Goal: Communication & Community: Answer question/provide support

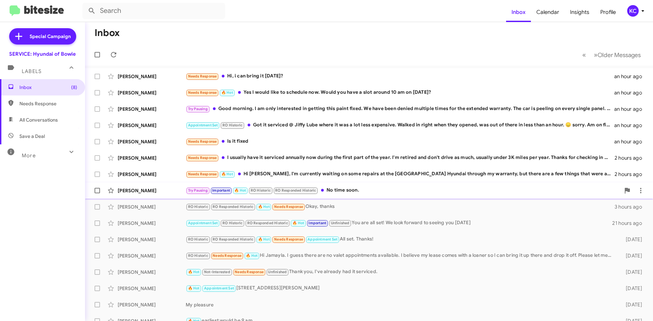
click at [389, 187] on div "Try Pausing Important 🔥 Hot RO Historic RO Responded Historic No time soon." at bounding box center [403, 191] width 434 height 8
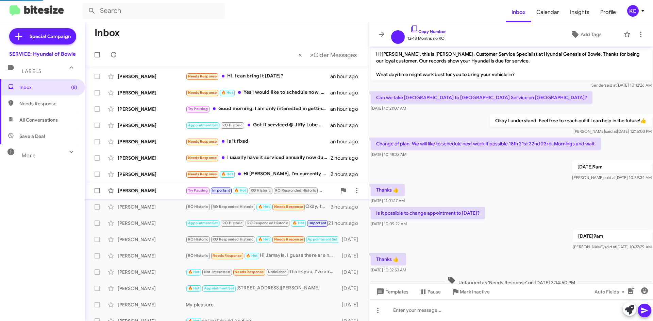
scroll to position [200, 0]
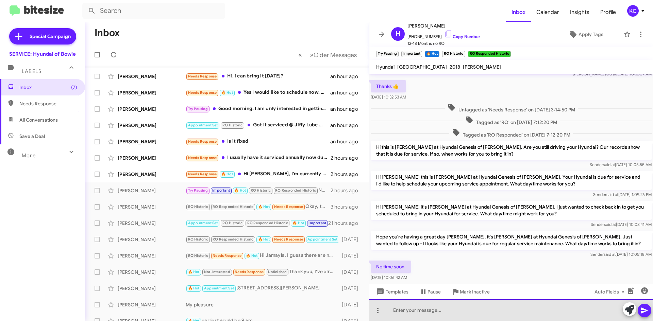
click at [442, 312] on div at bounding box center [510, 310] width 283 height 22
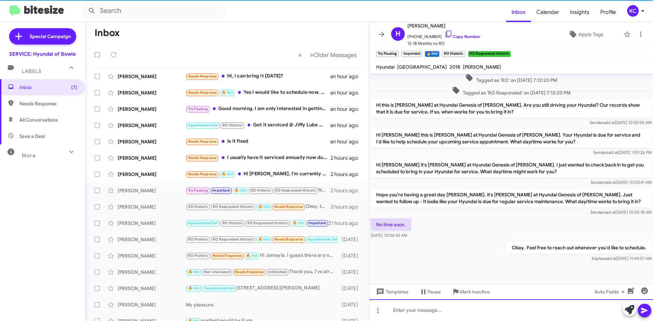
scroll to position [252, 0]
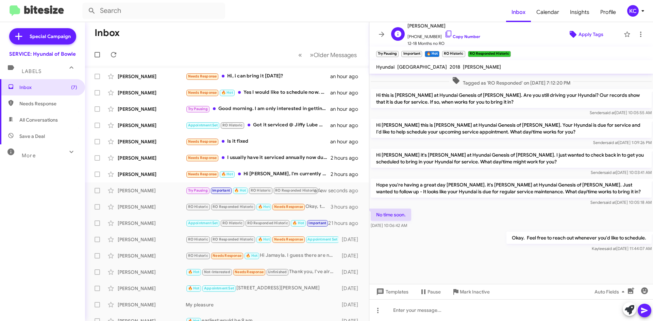
click at [573, 31] on span "Apply Tags" at bounding box center [585, 34] width 59 height 12
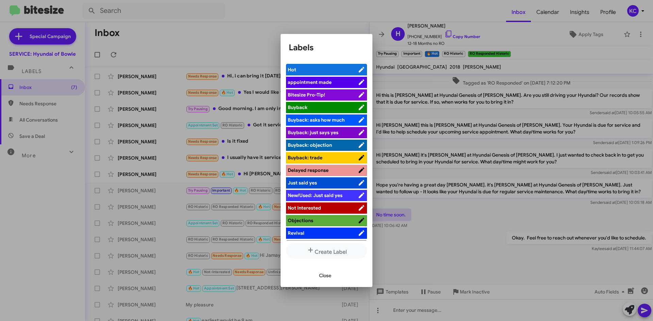
click at [323, 23] on div at bounding box center [326, 160] width 653 height 321
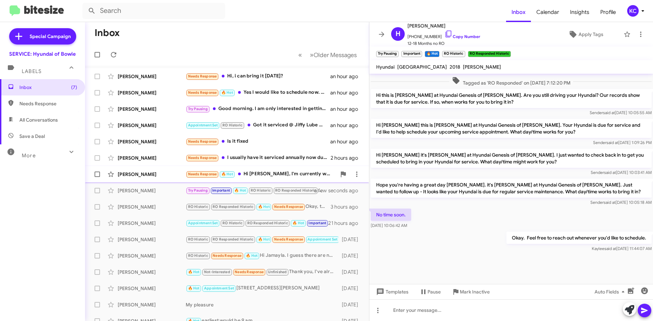
click at [261, 170] on div "[PERSON_NAME] Needs Response 🔥 Hot Hi [PERSON_NAME], I'm currently waiting on s…" at bounding box center [226, 175] width 273 height 14
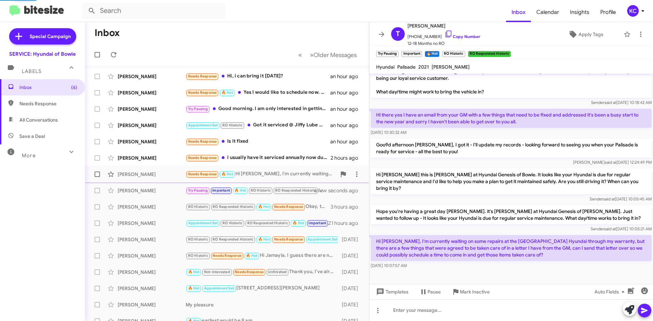
scroll to position [90, 0]
click at [356, 174] on icon at bounding box center [356, 174] width 1 height 5
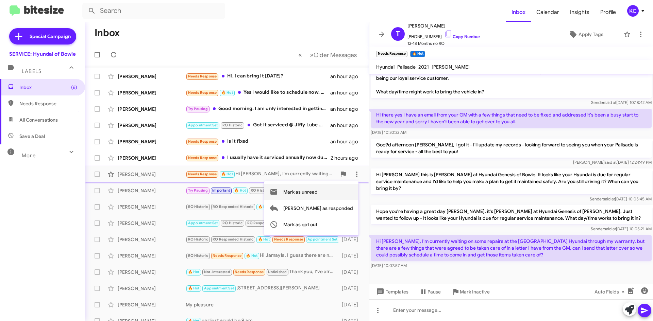
click at [317, 193] on span "Mark as unread" at bounding box center [300, 192] width 34 height 16
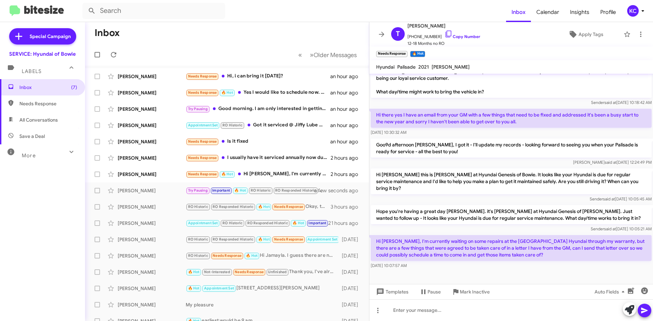
click at [562, 68] on mat-toolbar "Hyundai Palisade 2021 [PERSON_NAME]" at bounding box center [510, 67] width 283 height 14
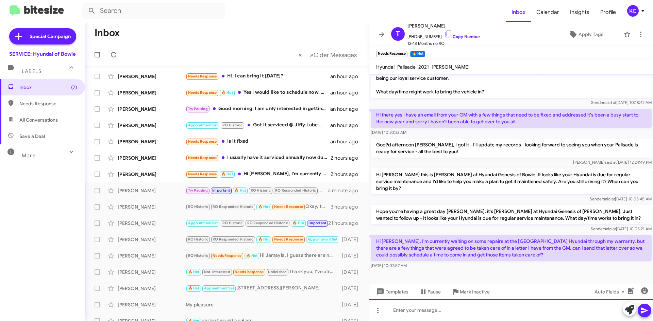
click at [474, 304] on div at bounding box center [510, 310] width 283 height 22
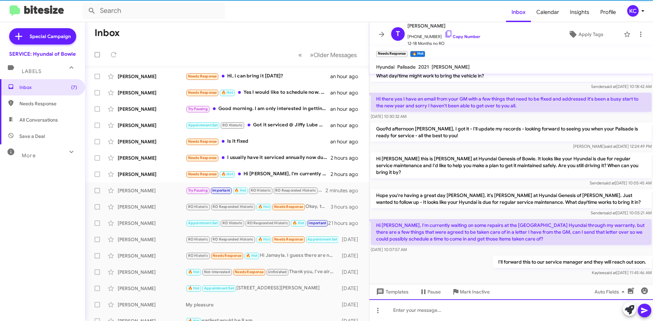
scroll to position [115, 0]
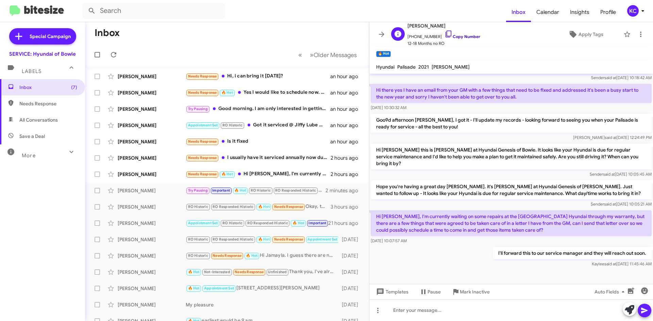
click at [445, 35] on icon at bounding box center [448, 34] width 8 height 8
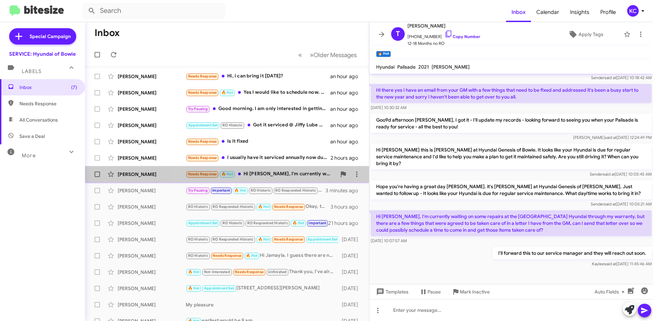
click at [282, 171] on div "Needs Response 🔥 Hot Hi [PERSON_NAME], I'm currently waiting on some repairs at…" at bounding box center [261, 174] width 151 height 8
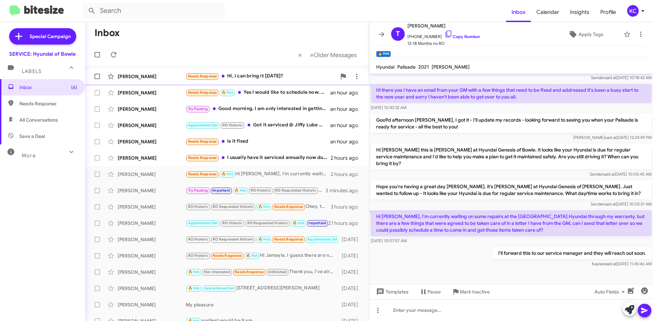
click at [264, 73] on div "Needs Response Hi, i can bring it [DATE]?" at bounding box center [261, 76] width 151 height 8
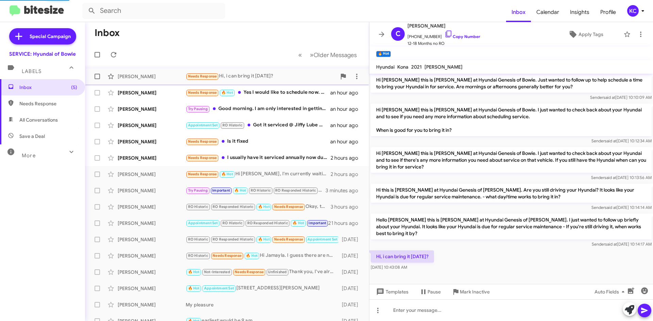
scroll to position [38, 0]
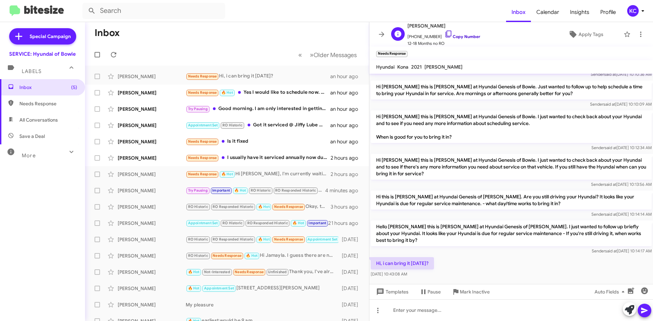
click at [450, 34] on link "Copy Number" at bounding box center [462, 36] width 36 height 5
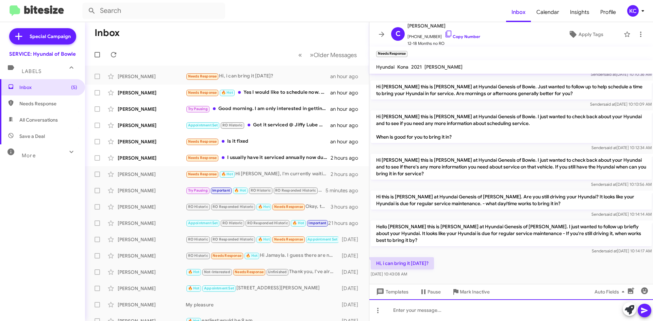
click at [420, 310] on div at bounding box center [510, 310] width 283 height 22
click at [437, 308] on div at bounding box center [510, 310] width 283 height 22
click at [437, 311] on div at bounding box center [510, 310] width 283 height 22
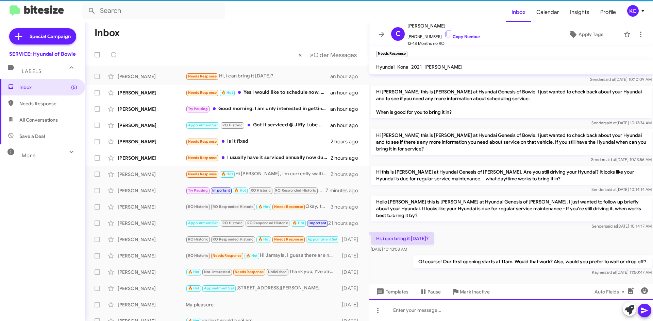
scroll to position [49, 0]
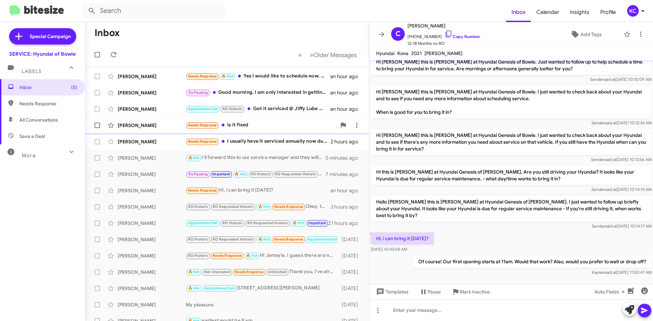
click at [258, 122] on div "Needs Response Is it fixed" at bounding box center [261, 125] width 151 height 8
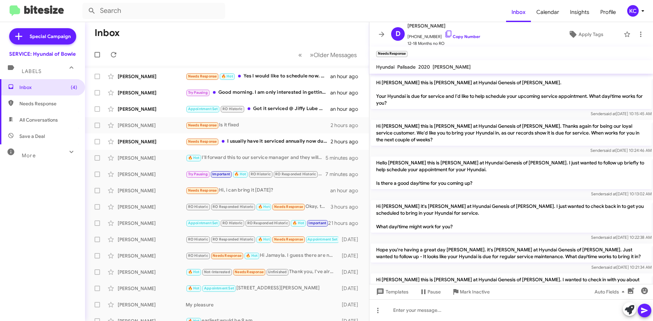
scroll to position [122, 0]
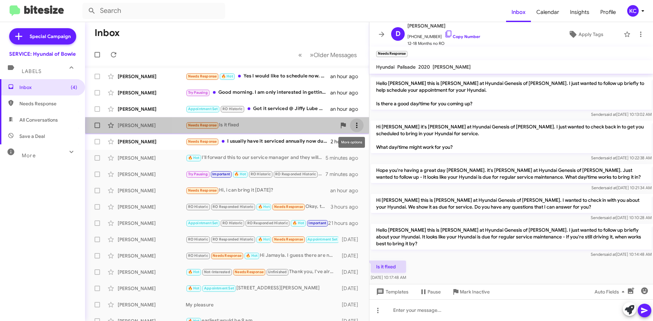
click at [356, 126] on span at bounding box center [357, 125] width 14 height 8
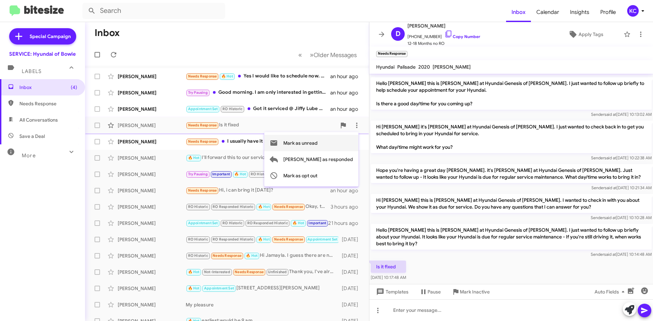
click at [317, 140] on span "Mark as unread" at bounding box center [300, 143] width 34 height 16
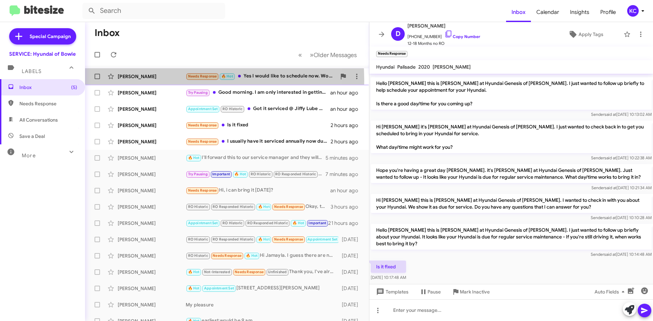
click at [137, 81] on div "[PERSON_NAME] Needs Response 🔥 Hot Yes I would like to schedule now. Would you …" at bounding box center [226, 77] width 273 height 14
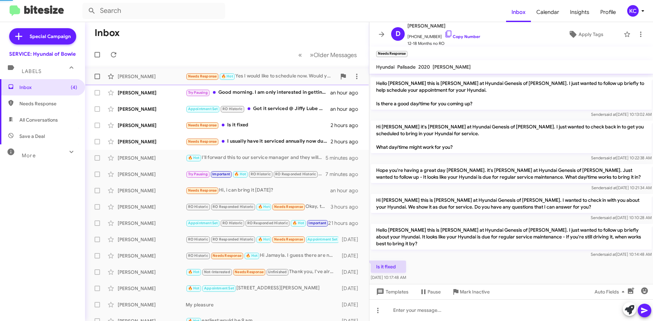
scroll to position [70, 0]
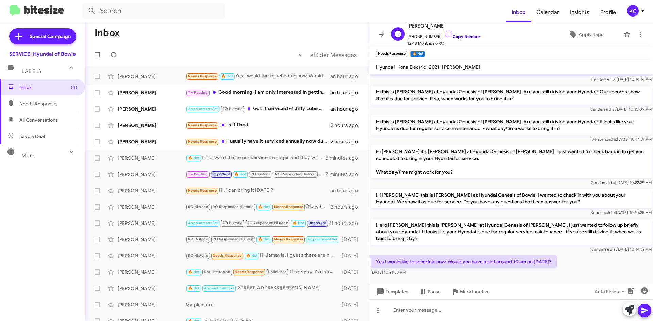
click at [444, 35] on icon at bounding box center [448, 34] width 8 height 8
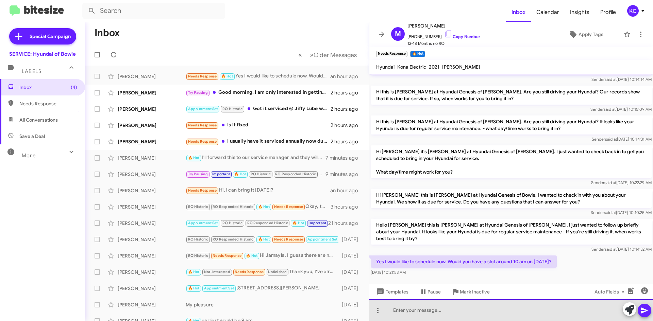
click at [426, 314] on div at bounding box center [510, 310] width 283 height 22
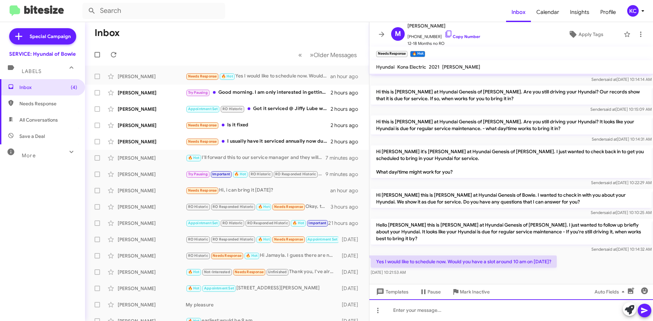
click at [427, 315] on div at bounding box center [510, 310] width 283 height 22
click at [473, 313] on div at bounding box center [510, 310] width 283 height 22
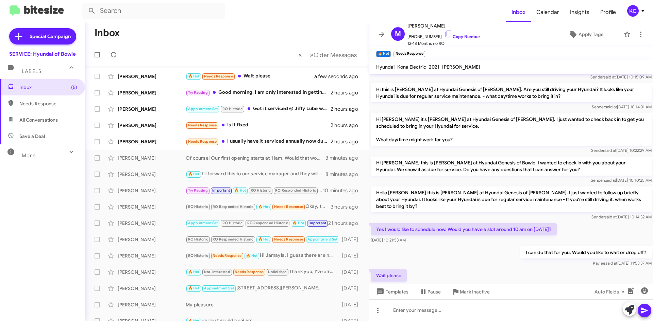
scroll to position [119, 0]
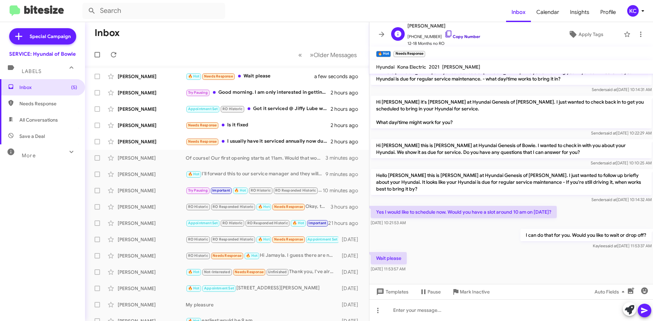
click at [444, 33] on icon at bounding box center [448, 34] width 8 height 8
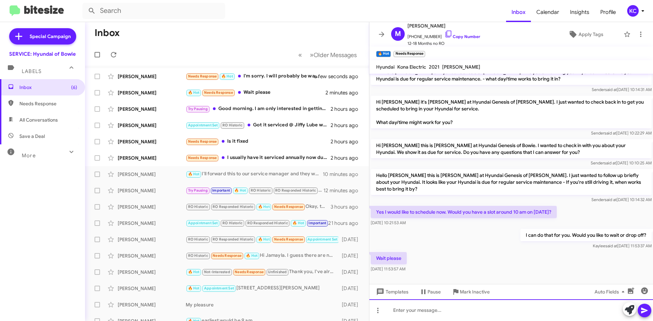
click at [464, 317] on div at bounding box center [510, 310] width 283 height 22
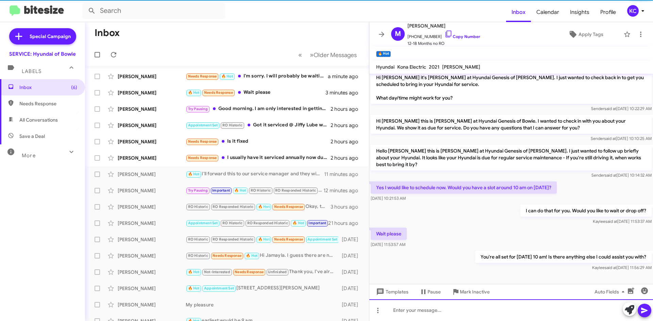
scroll to position [144, 0]
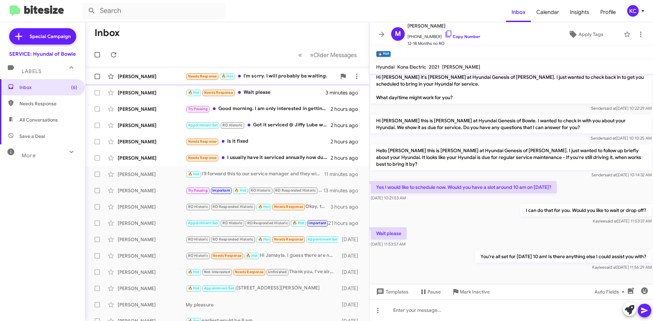
click at [282, 81] on div "[PERSON_NAME] Needs Response 🔥 Hot I'm sorry. I will probably be waiting. a min…" at bounding box center [226, 77] width 273 height 14
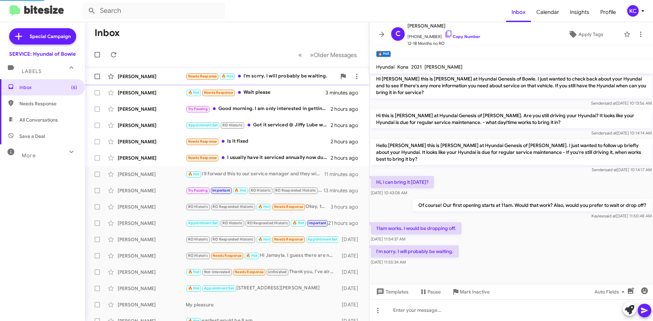
scroll to position [113, 0]
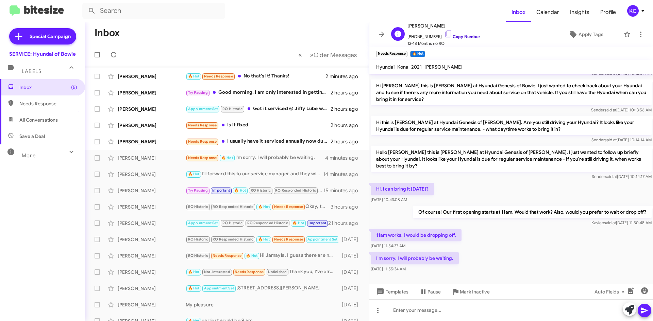
click at [444, 35] on icon at bounding box center [448, 34] width 8 height 8
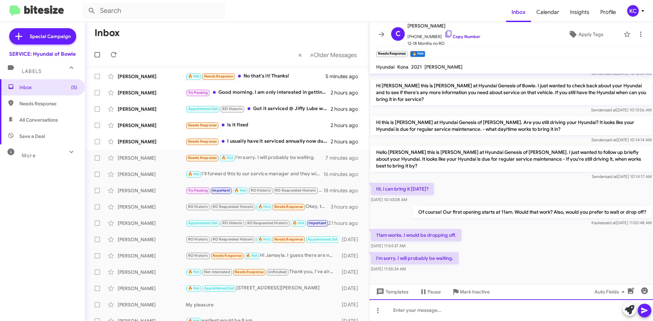
click at [486, 309] on div at bounding box center [510, 310] width 283 height 22
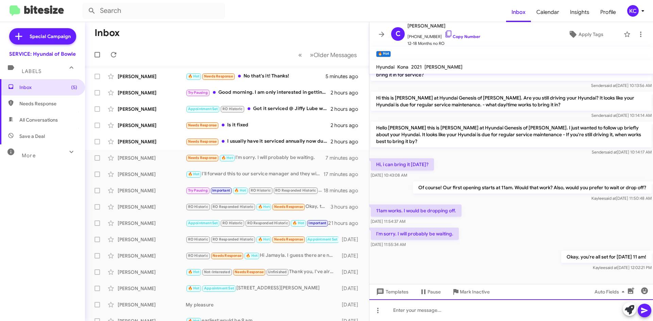
scroll to position [137, 0]
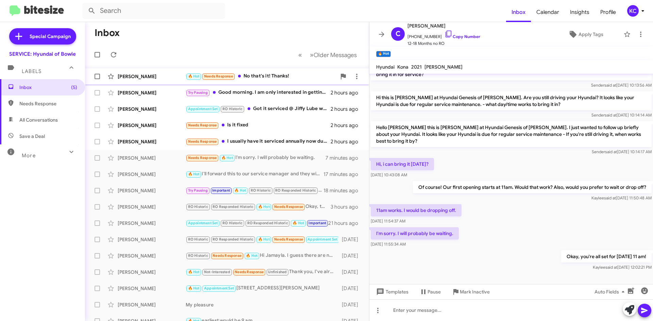
click at [284, 80] on div "🔥 Hot Needs Response No that's it! Thanks!" at bounding box center [261, 76] width 151 height 8
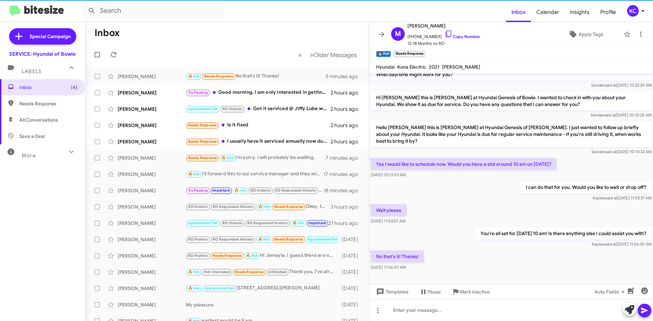
scroll to position [169, 0]
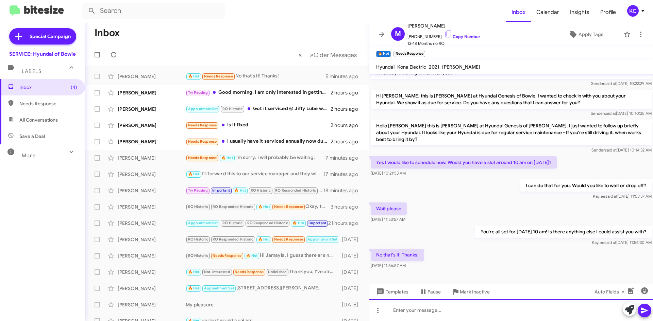
click at [431, 313] on div at bounding box center [510, 310] width 283 height 22
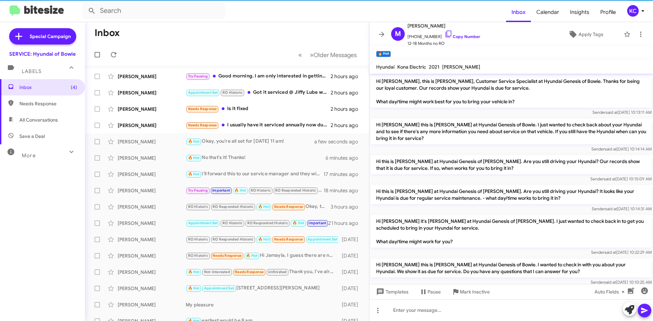
click at [230, 45] on mat-toolbar-row "« Previous » Next Older Messages" at bounding box center [227, 55] width 284 height 22
